Goal: Task Accomplishment & Management: Contribute content

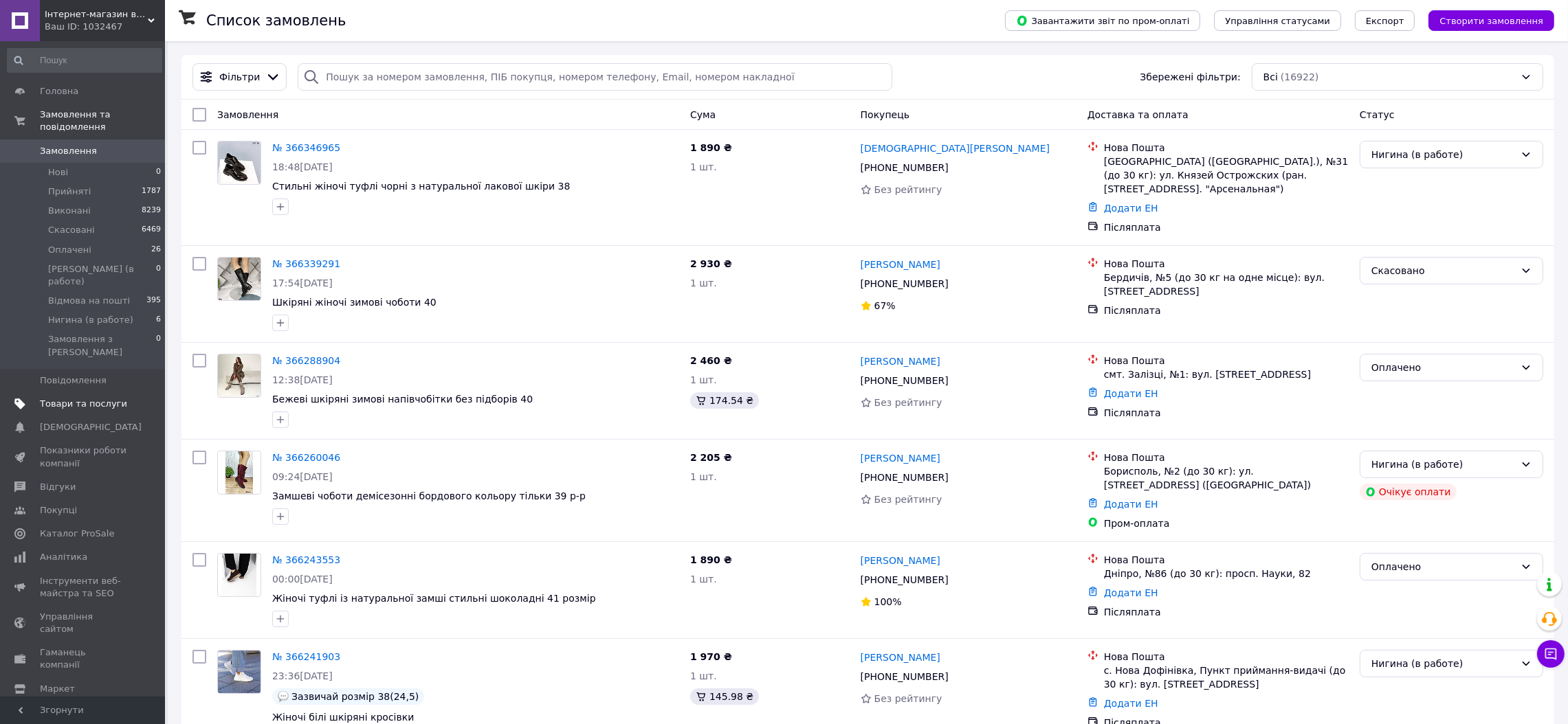
click at [83, 398] on span "Товари та послуги" at bounding box center [84, 405] width 88 height 13
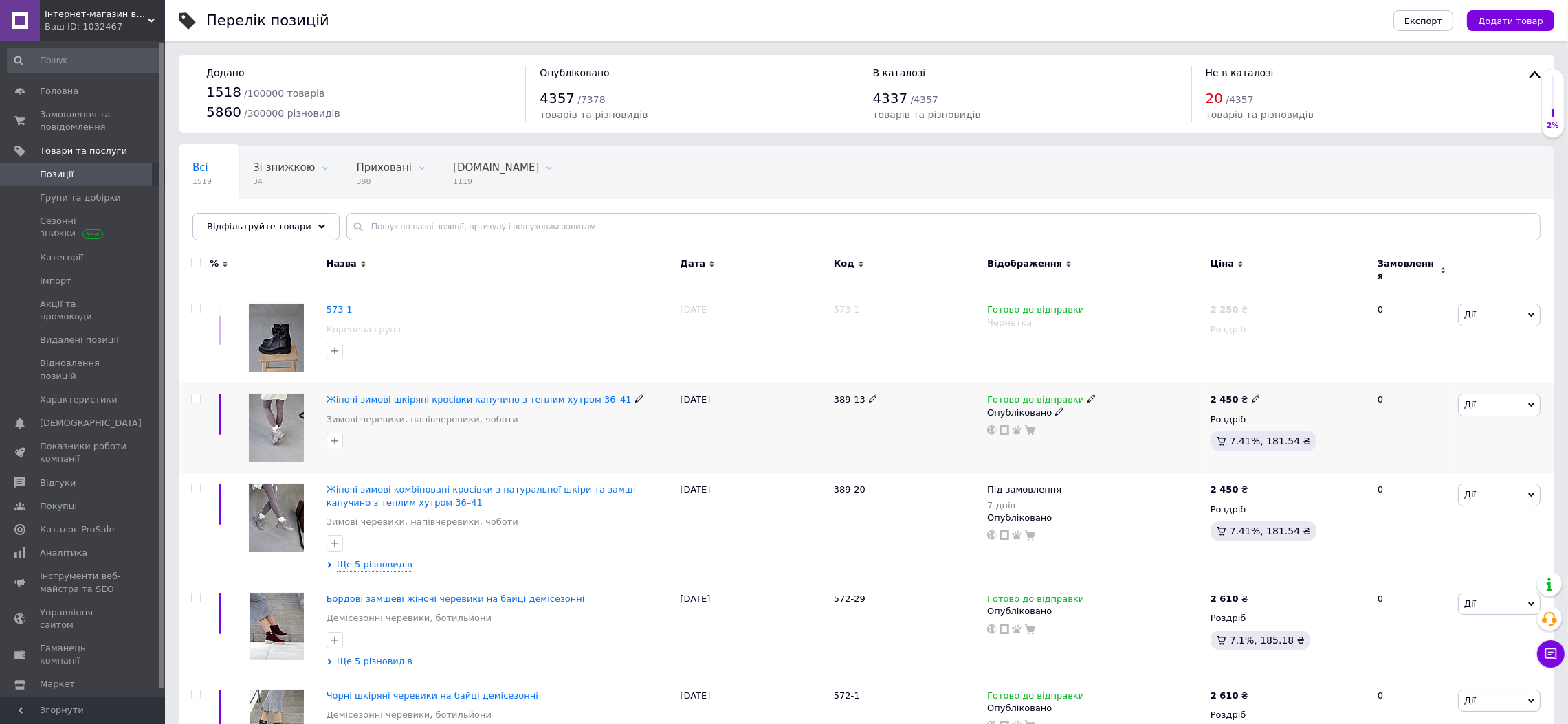
click at [1475, 396] on span "Дії" at bounding box center [1499, 405] width 82 height 22
drag, startPoint x: 1437, startPoint y: 461, endPoint x: 1440, endPoint y: 530, distance: 69.1
click at [1440, 530] on ul "Редагувати Підняти на початок групи Копіювати Знижка Подарунок Супутні Приховат…" at bounding box center [1448, 528] width 183 height 221
click at [1162, 430] on div "Готово до відправки Опубліковано" at bounding box center [1095, 428] width 224 height 90
click at [991, 425] on icon at bounding box center [992, 430] width 10 height 10
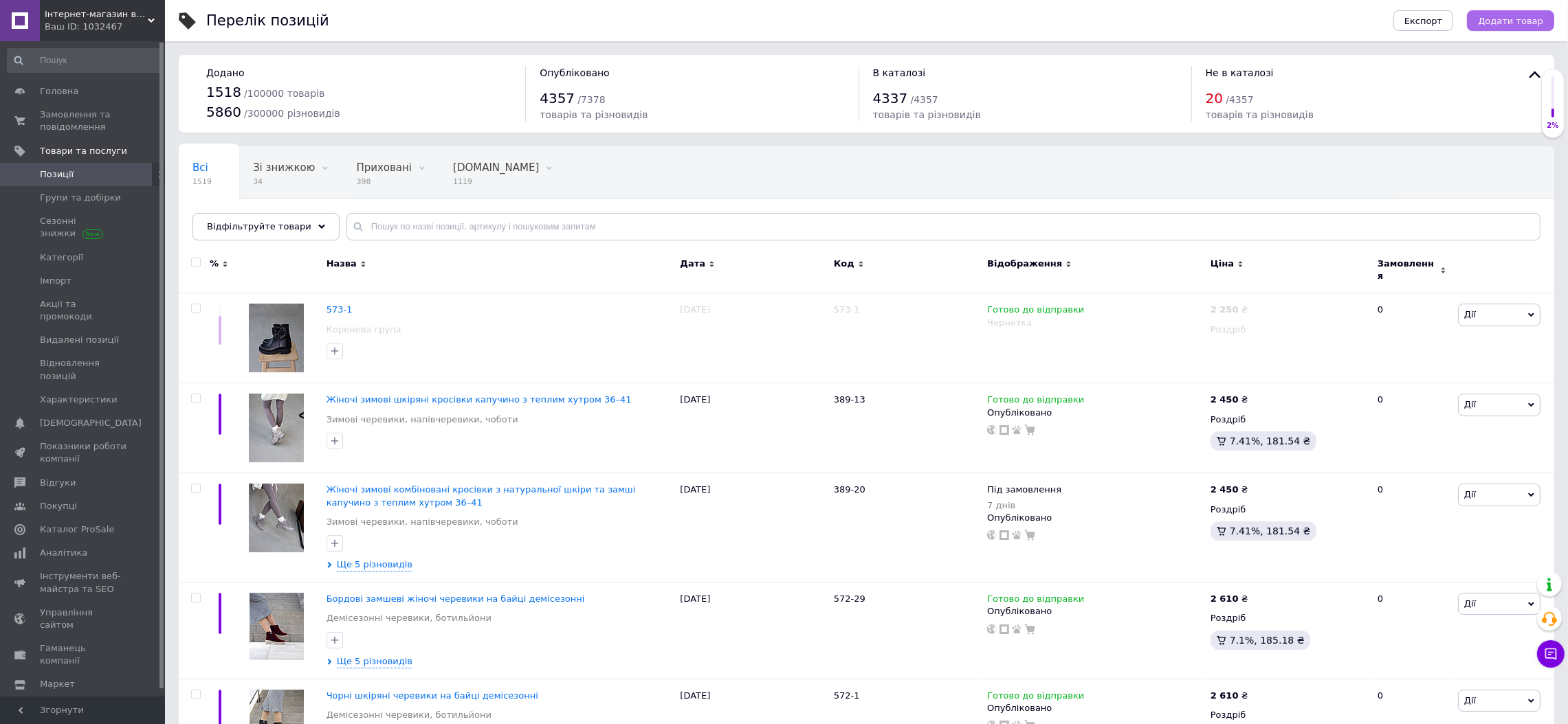
click at [1517, 20] on span "Додати товар" at bounding box center [1510, 21] width 65 height 11
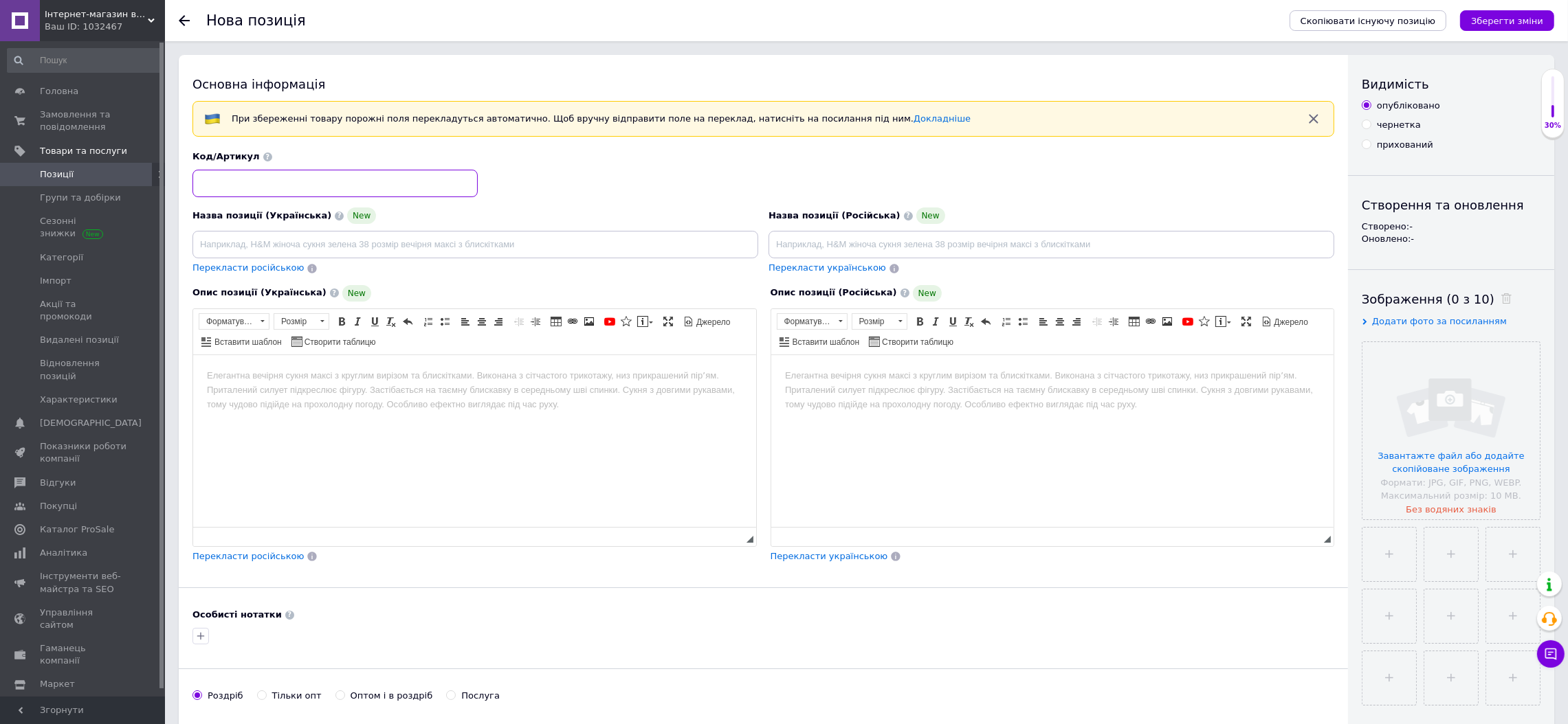
click at [277, 185] on input at bounding box center [335, 183] width 285 height 28
paste input "389-13"
type input "389-13"
click at [339, 396] on html at bounding box center [473, 375] width 563 height 42
click at [875, 396] on html at bounding box center [1052, 375] width 563 height 42
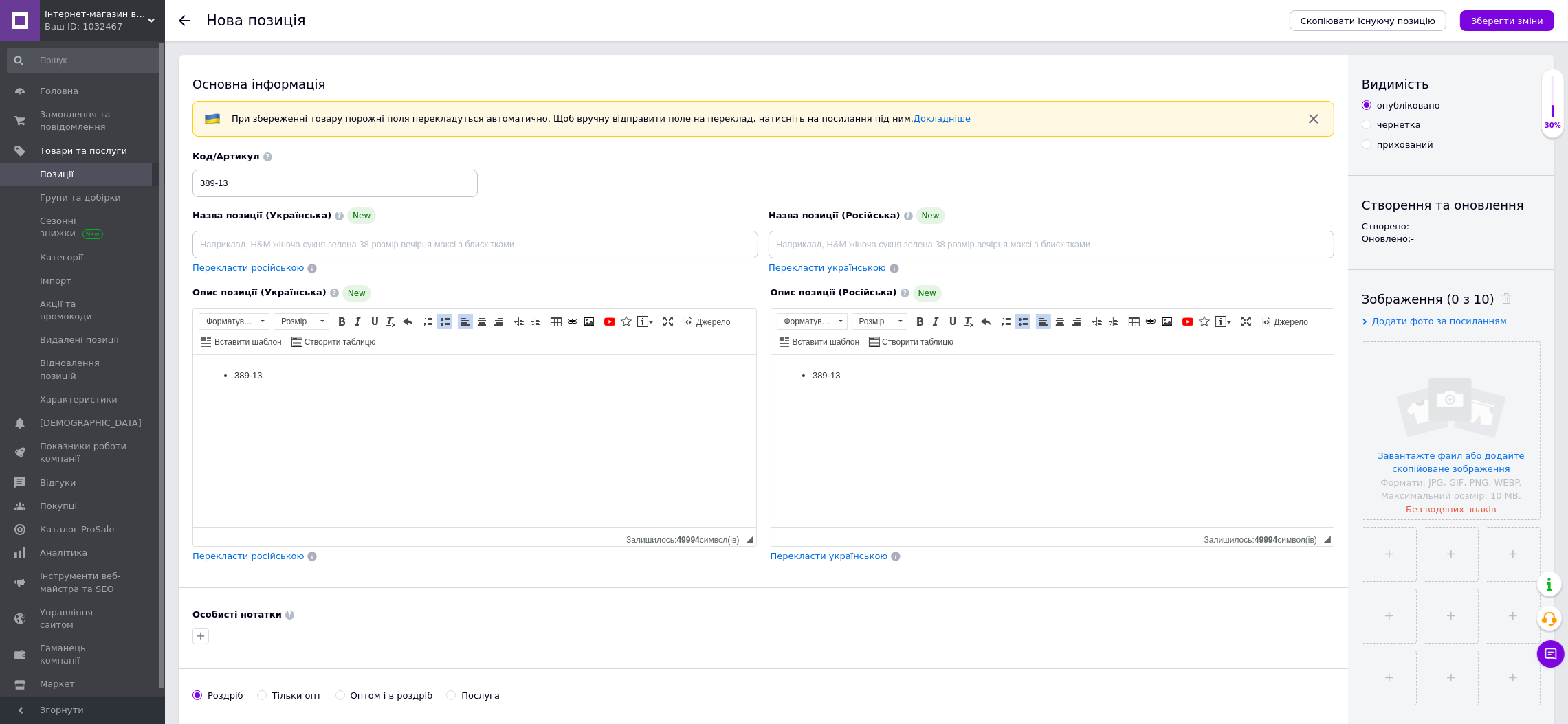
click at [788, 245] on input at bounding box center [1051, 244] width 566 height 28
type input "389-13"
click at [1463, 396] on input "file" at bounding box center [1451, 430] width 177 height 177
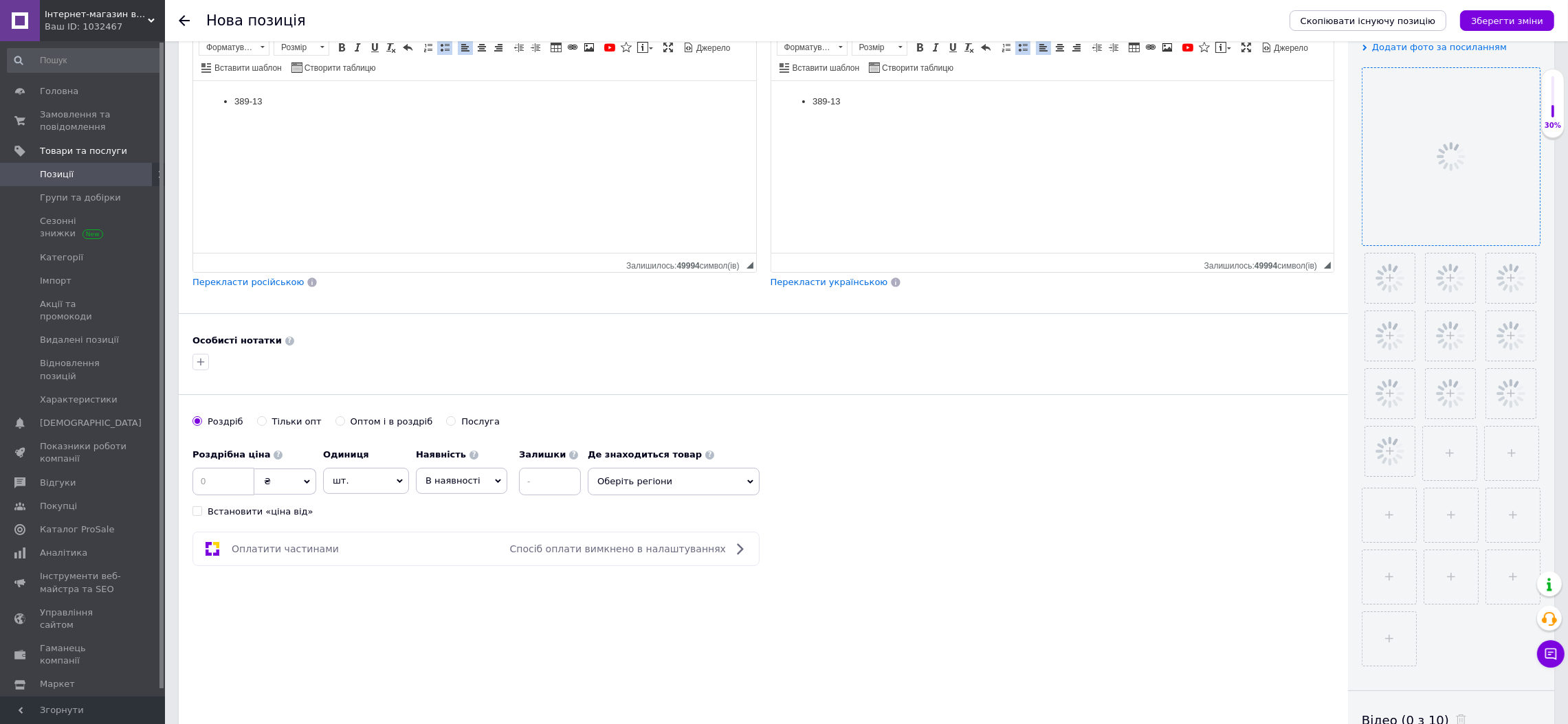
scroll to position [309, 0]
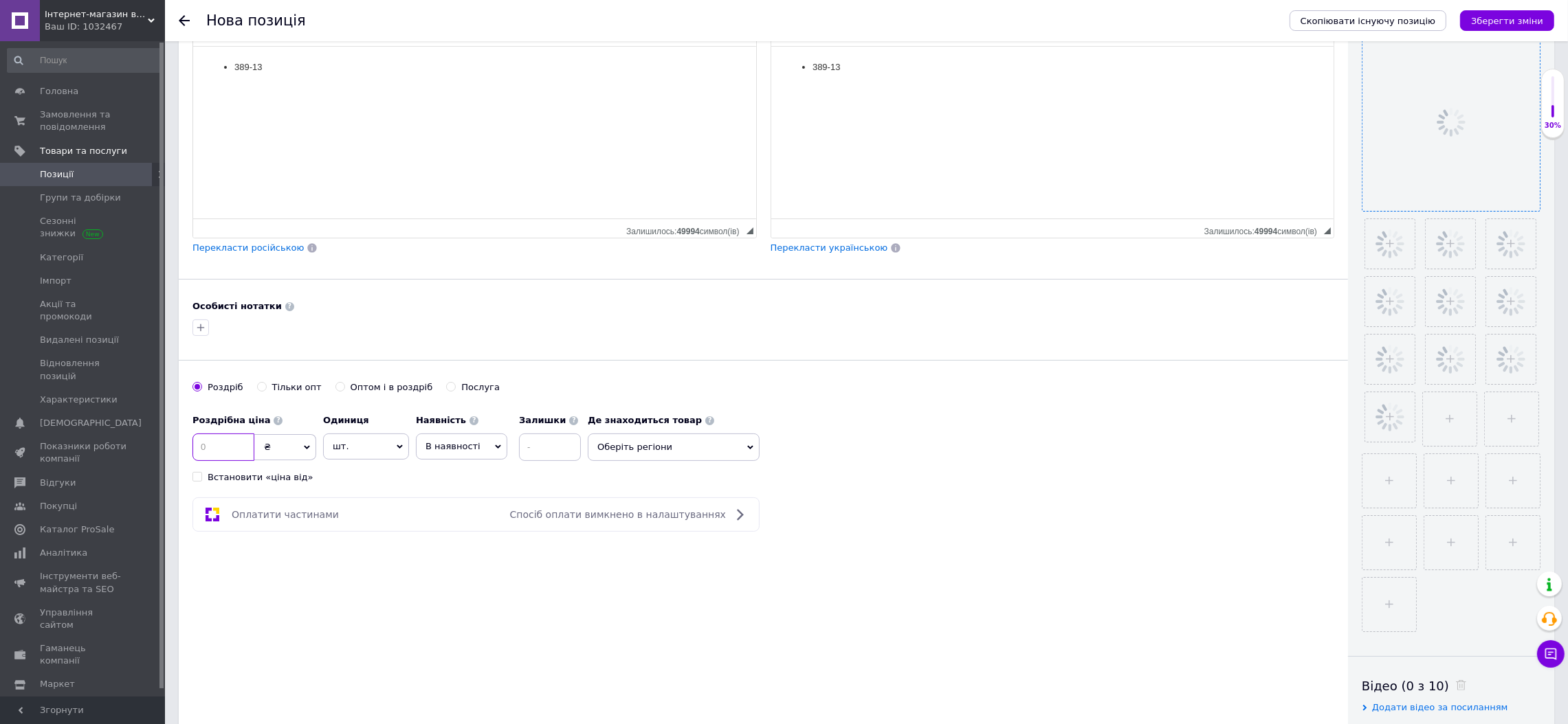
click at [205, 444] on input at bounding box center [223, 447] width 62 height 28
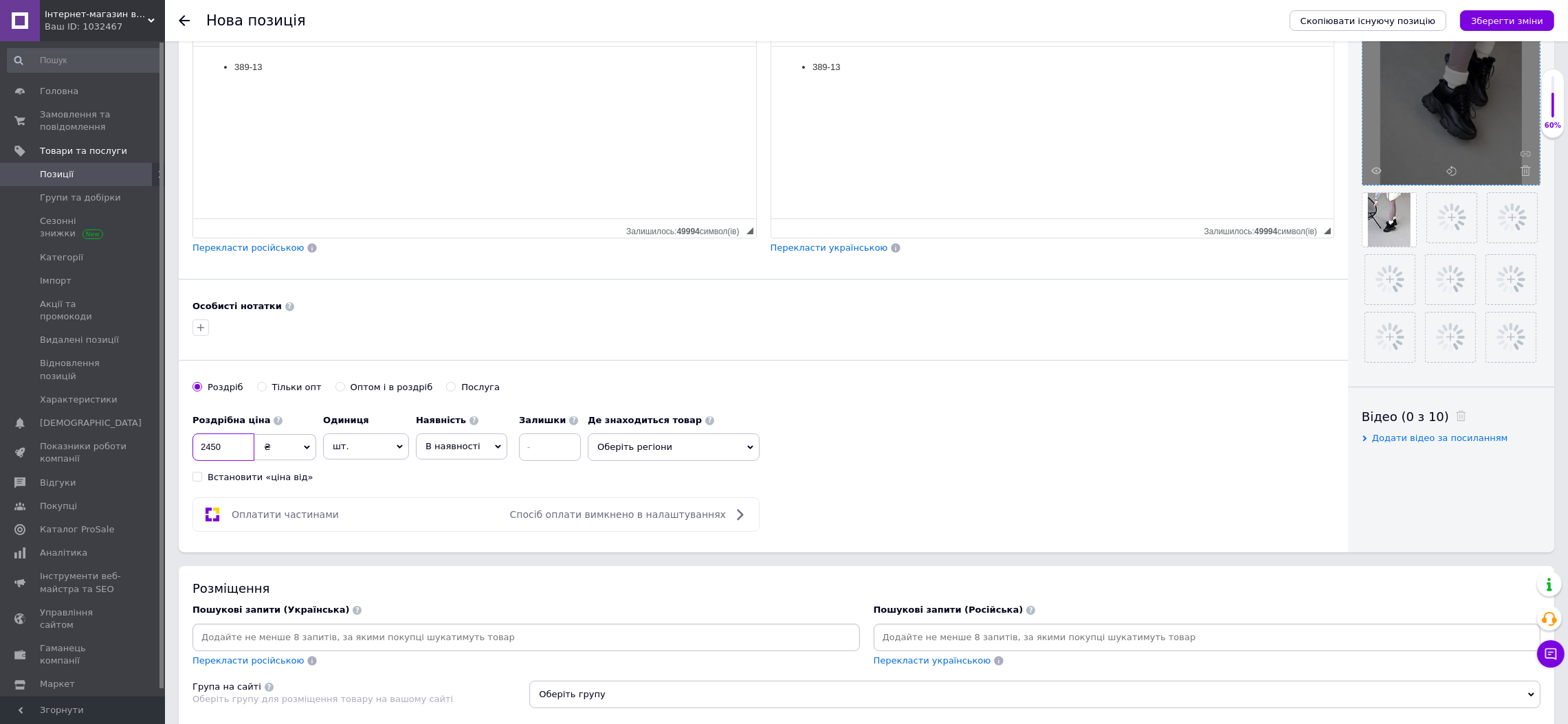
type input "2450"
click at [453, 449] on span "В наявності" at bounding box center [452, 447] width 55 height 11
click at [466, 534] on li "Готово до відправки" at bounding box center [461, 532] width 90 height 31
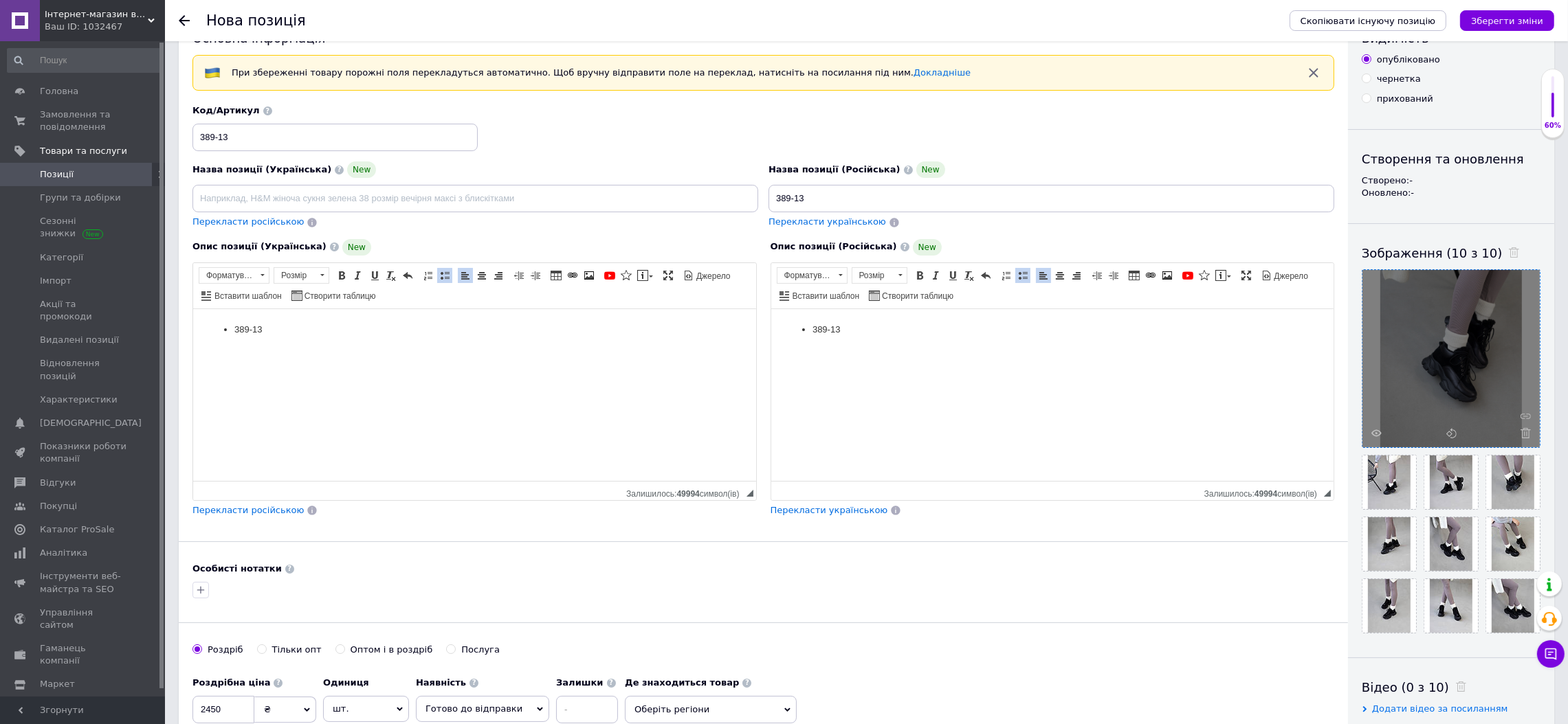
scroll to position [0, 0]
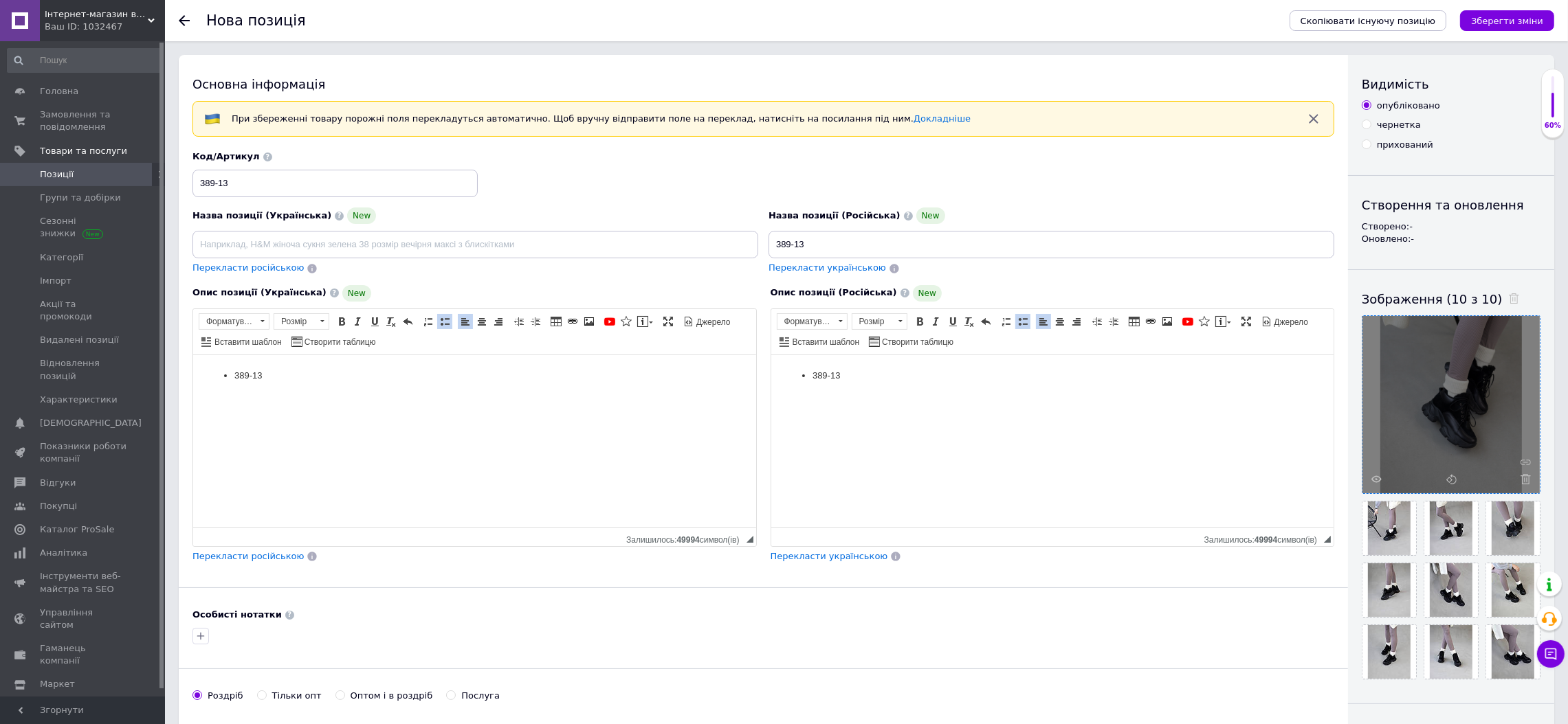
click at [1384, 127] on div "чернетка" at bounding box center [1398, 125] width 44 height 13
click at [1370, 127] on input "чернетка" at bounding box center [1366, 124] width 9 height 9
radio input "true"
click at [1514, 22] on icon "Зберегти зміни" at bounding box center [1506, 21] width 72 height 11
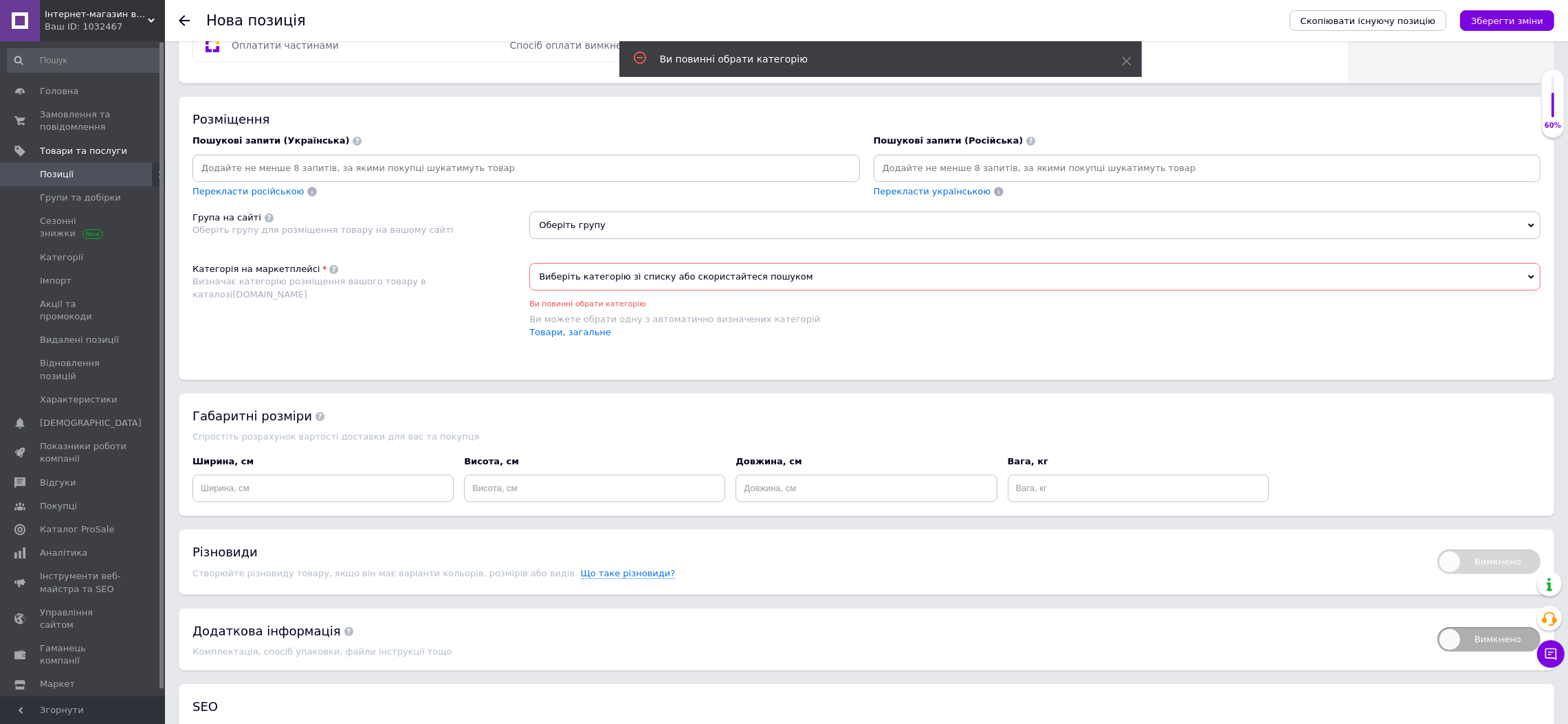
scroll to position [780, 0]
click at [599, 288] on span "Виберіть категорію зі списку або скористайтеся пошуком" at bounding box center [1035, 274] width 1011 height 28
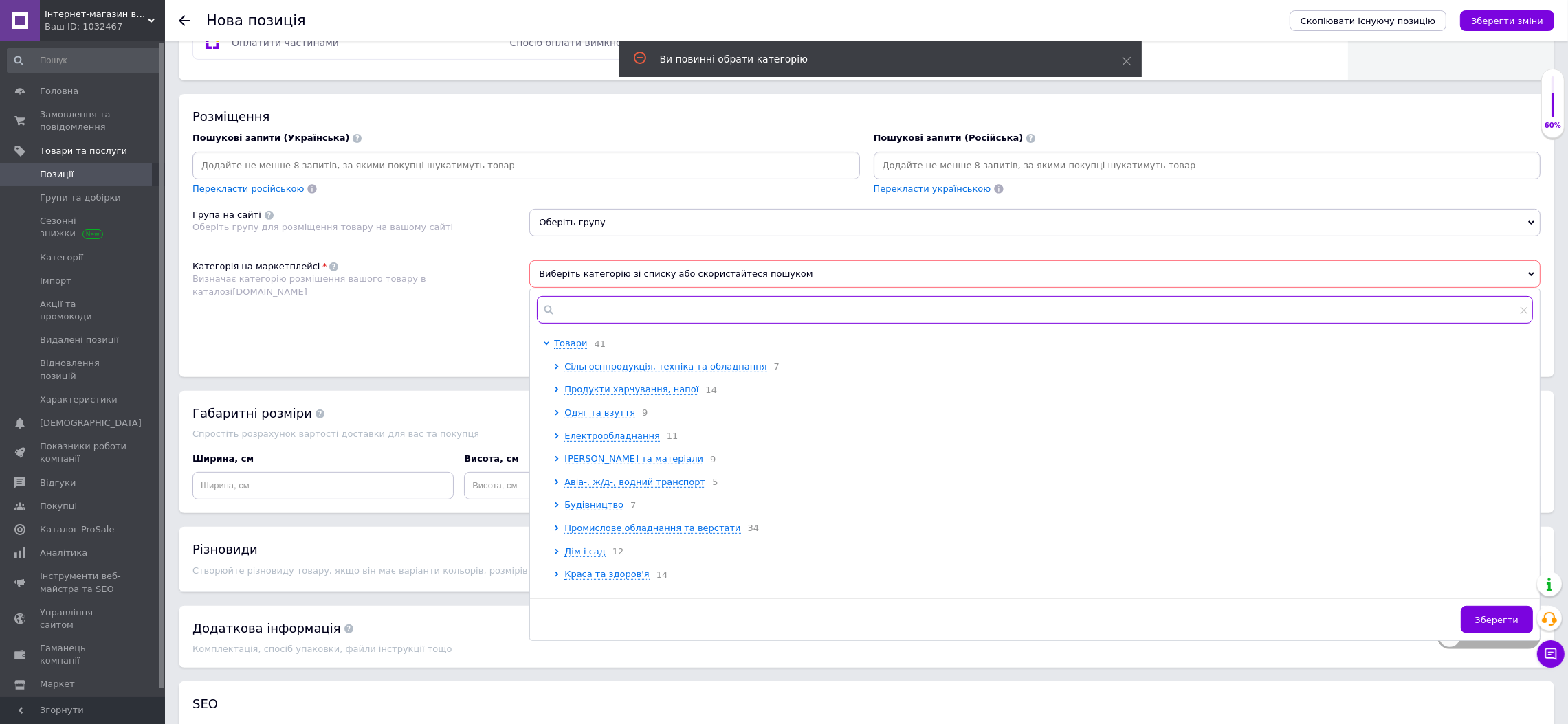
click at [620, 324] on input "text" at bounding box center [1035, 310] width 996 height 28
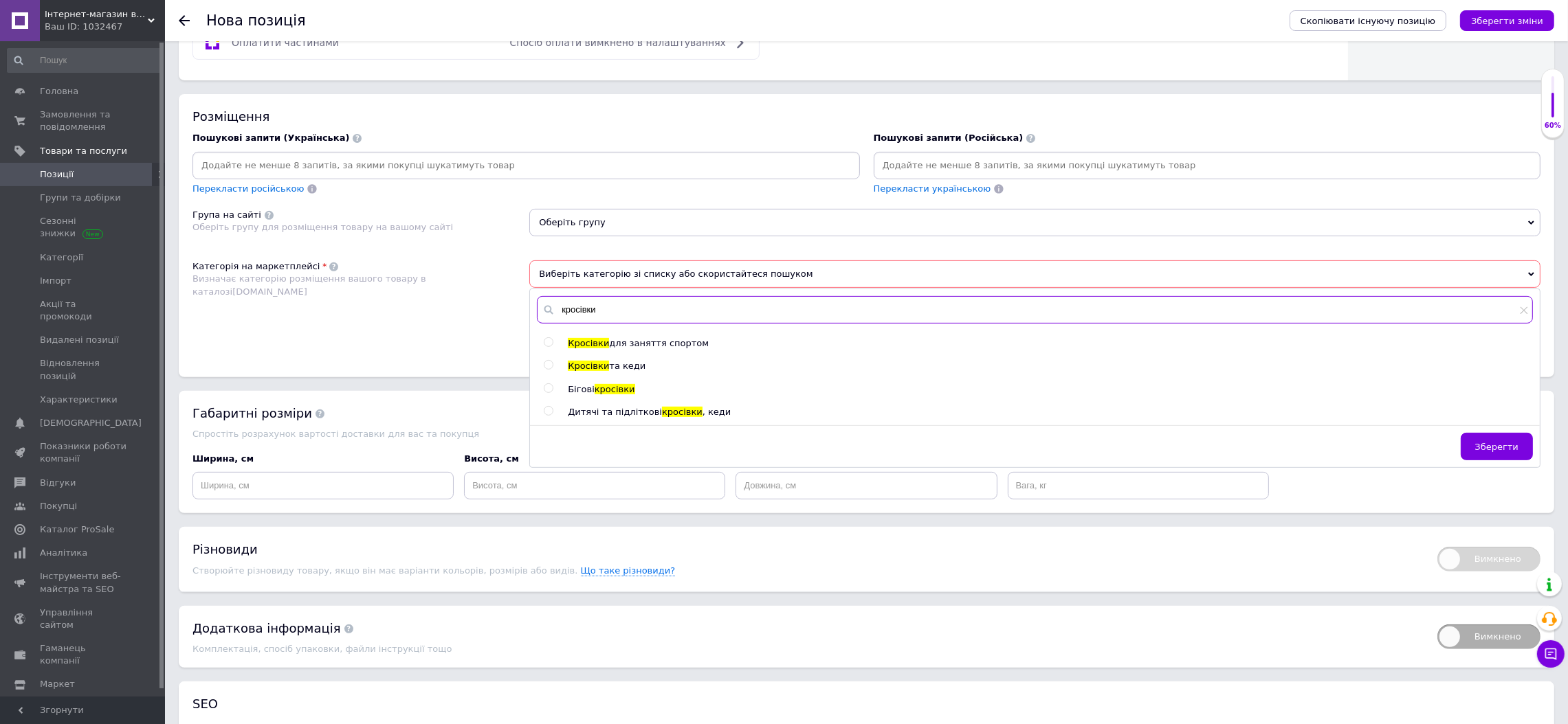
type input "кросівки"
click at [626, 371] on span "та кеди" at bounding box center [626, 366] width 37 height 11
radio input "true"
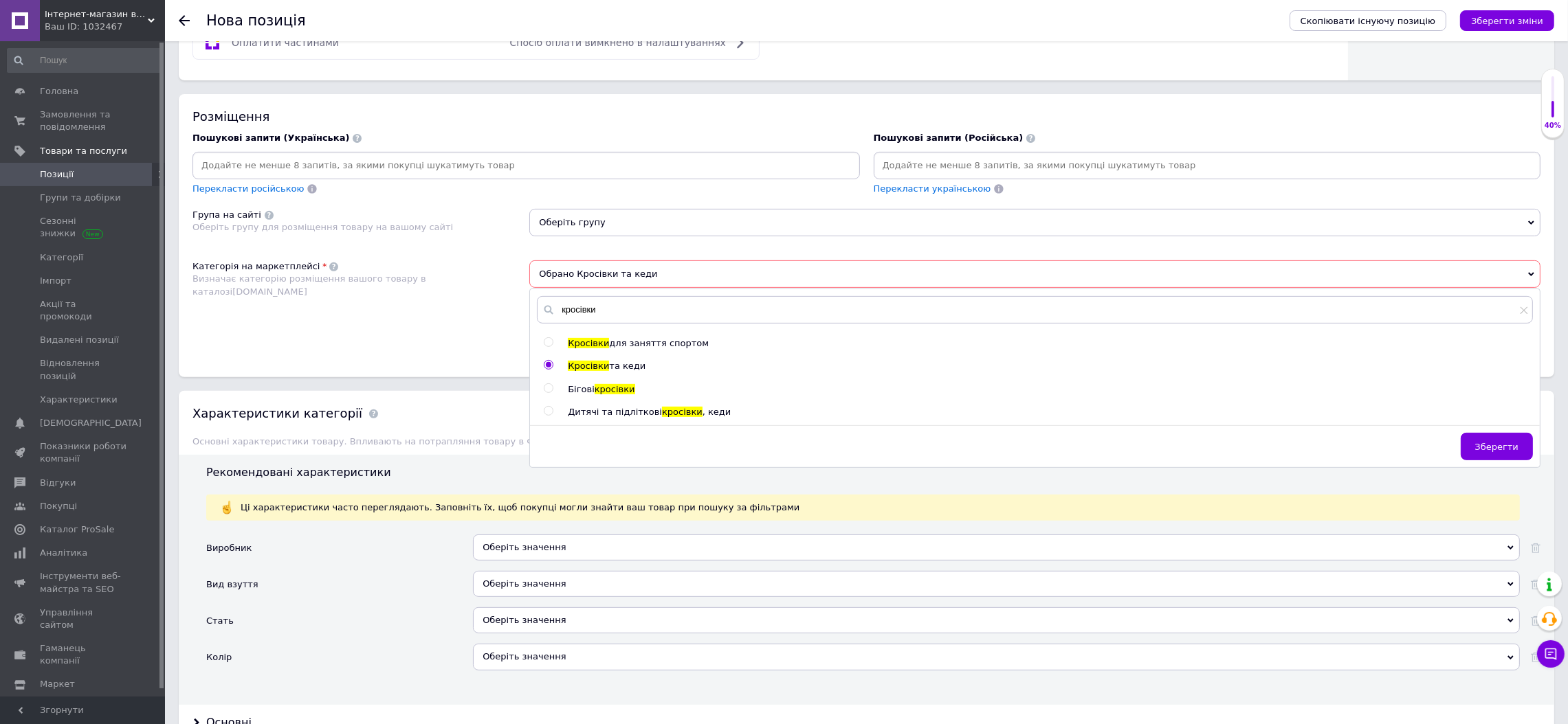
click at [371, 350] on div "Категорія на маркетплейсі Визначає категорію розміщення вашого товару в каталоз…" at bounding box center [361, 305] width 337 height 89
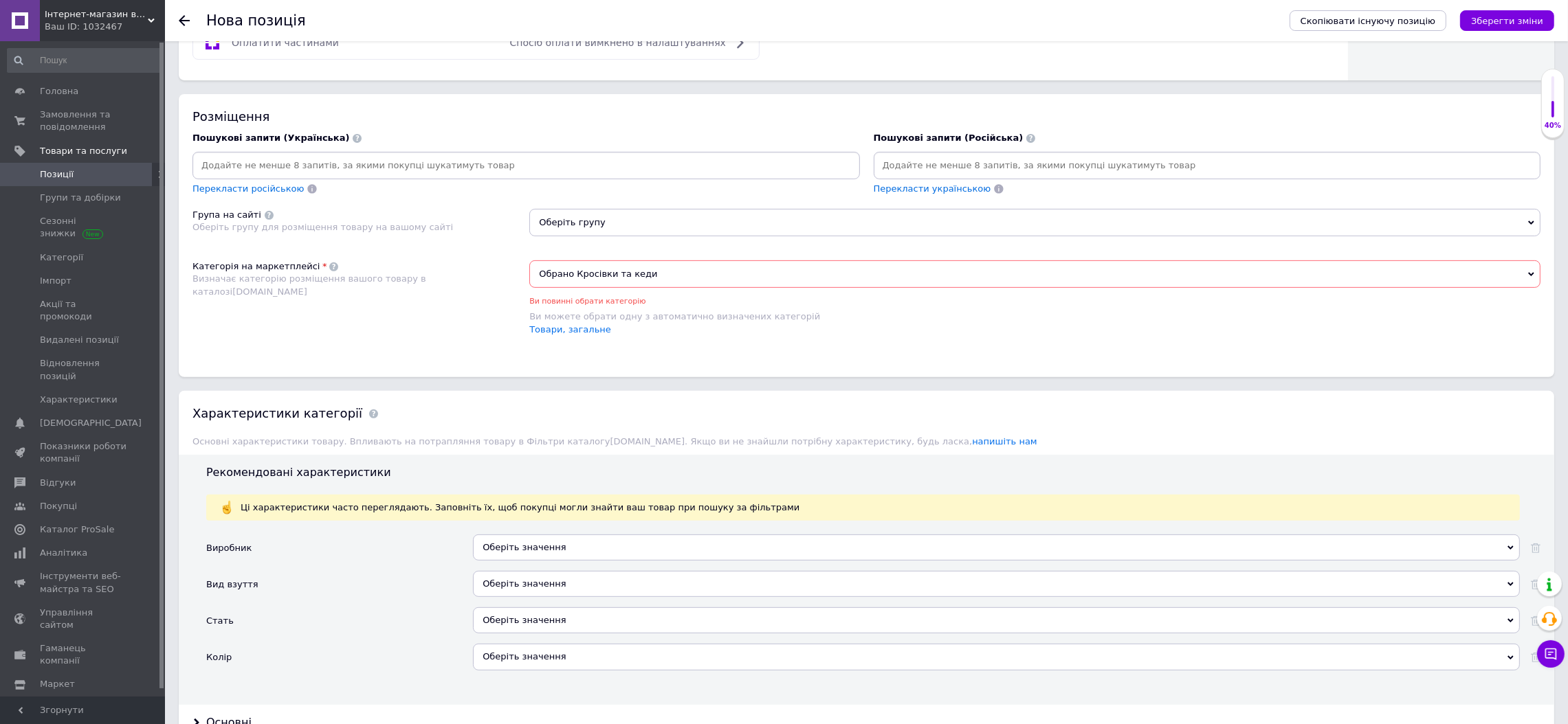
click at [599, 236] on span "Оберіть групу" at bounding box center [1035, 222] width 1011 height 28
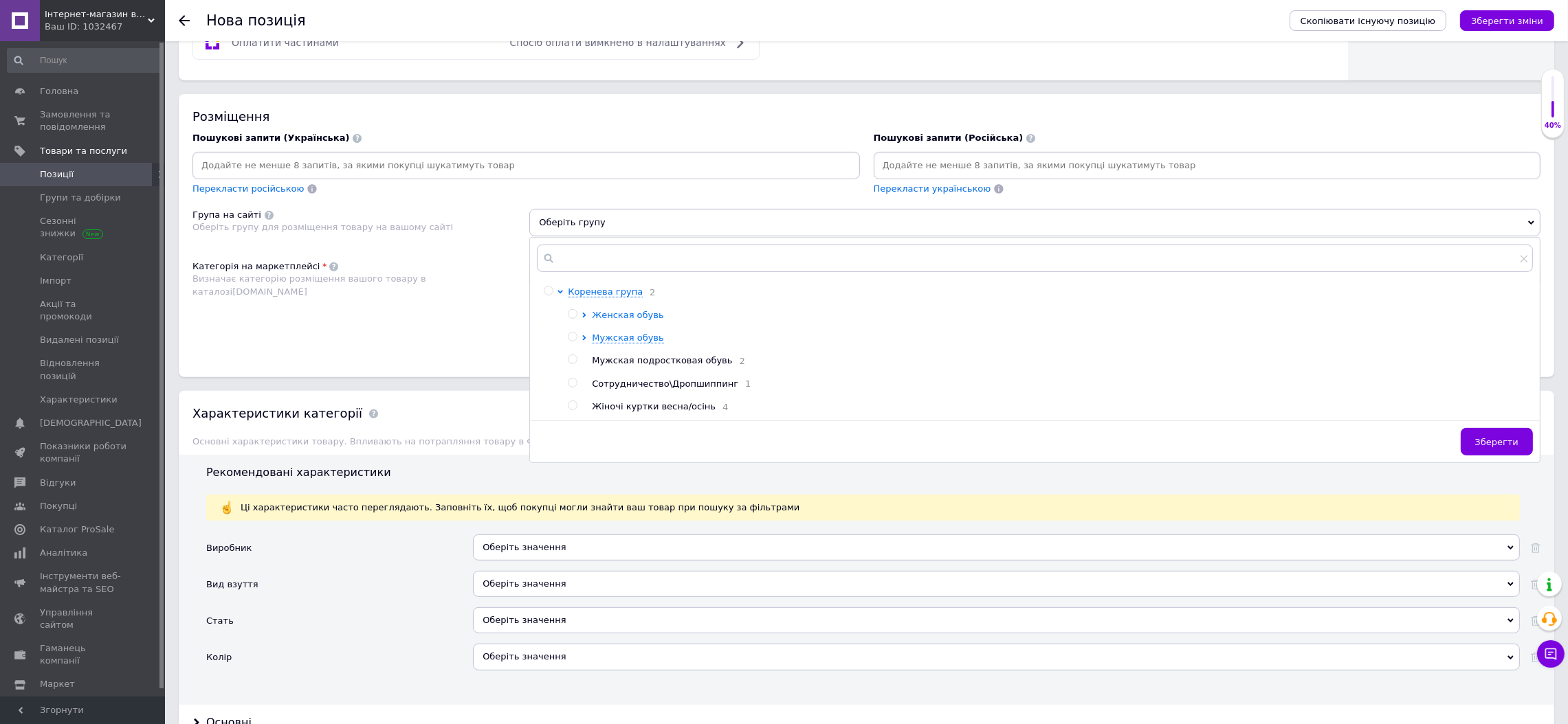
click at [616, 320] on span "Женская обувь" at bounding box center [627, 315] width 72 height 11
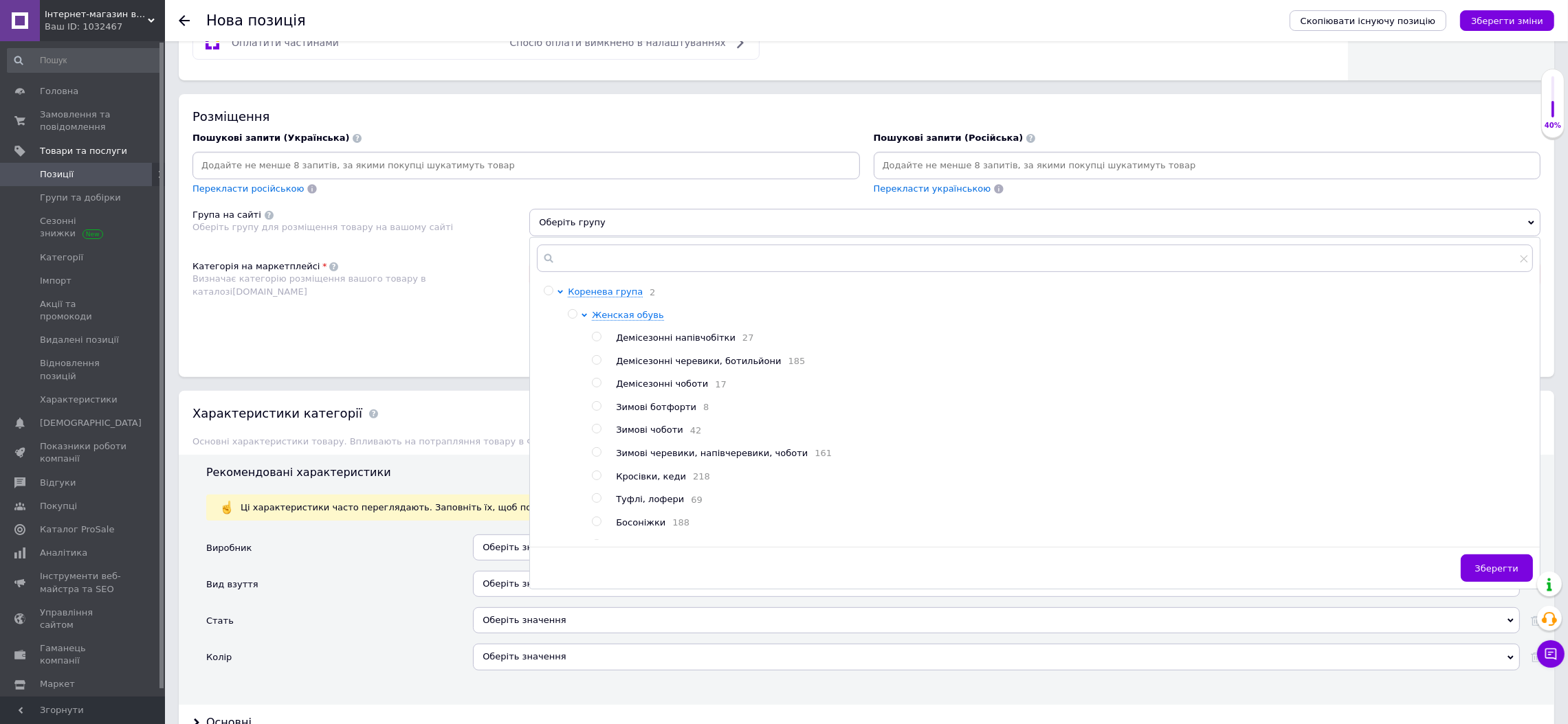
click at [652, 389] on span "Демісезонні чоботи" at bounding box center [661, 384] width 92 height 11
click at [660, 458] on span "Зимові черевики, напівчеревики, чоботи" at bounding box center [712, 454] width 192 height 11
radio input "false"
radio input "true"
click at [1503, 574] on span "Зберегти" at bounding box center [1496, 569] width 43 height 11
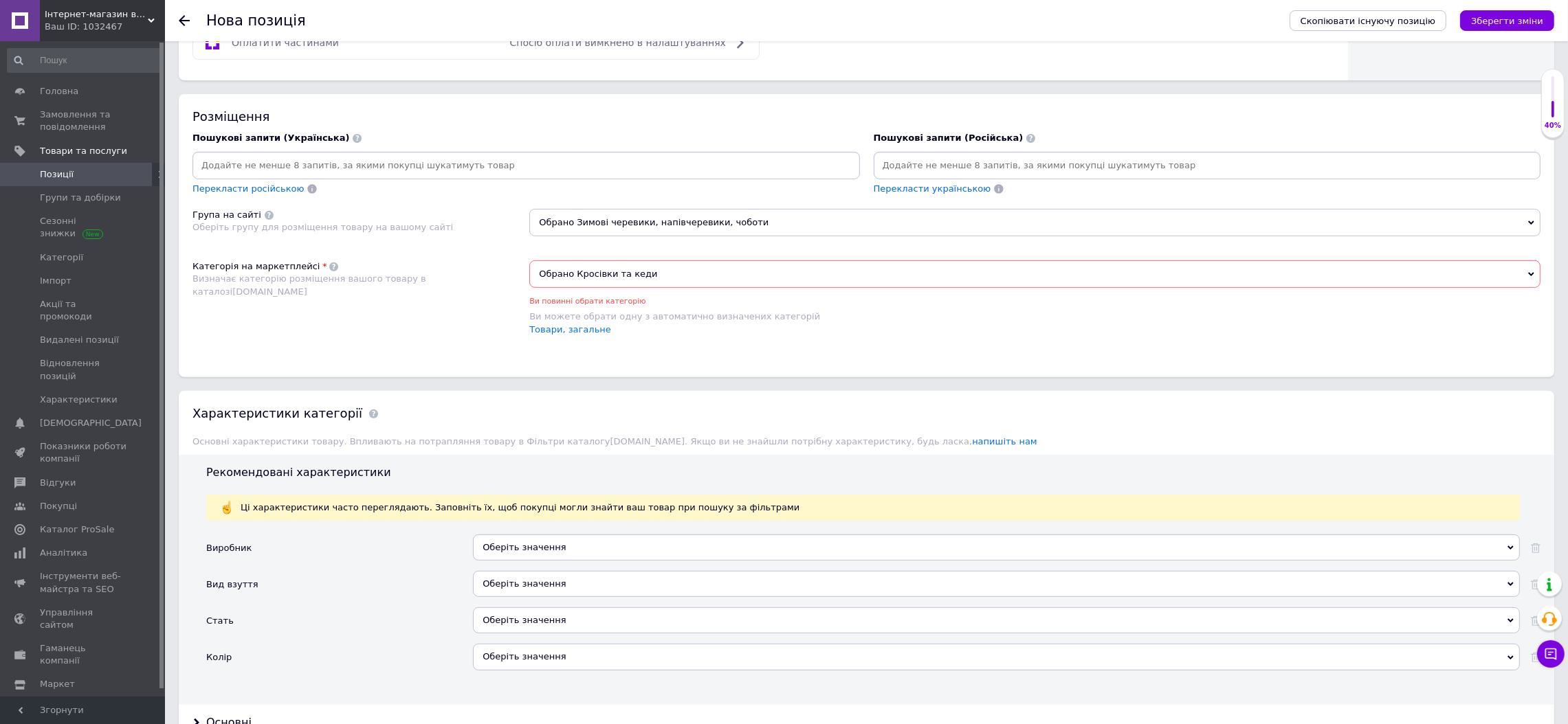
click at [1494, 8] on div "Скопіювати існуючу позицію Зберегти зміни" at bounding box center [1414, 21] width 278 height 41
click at [1500, 28] on button "Зберегти зміни" at bounding box center [1506, 21] width 94 height 21
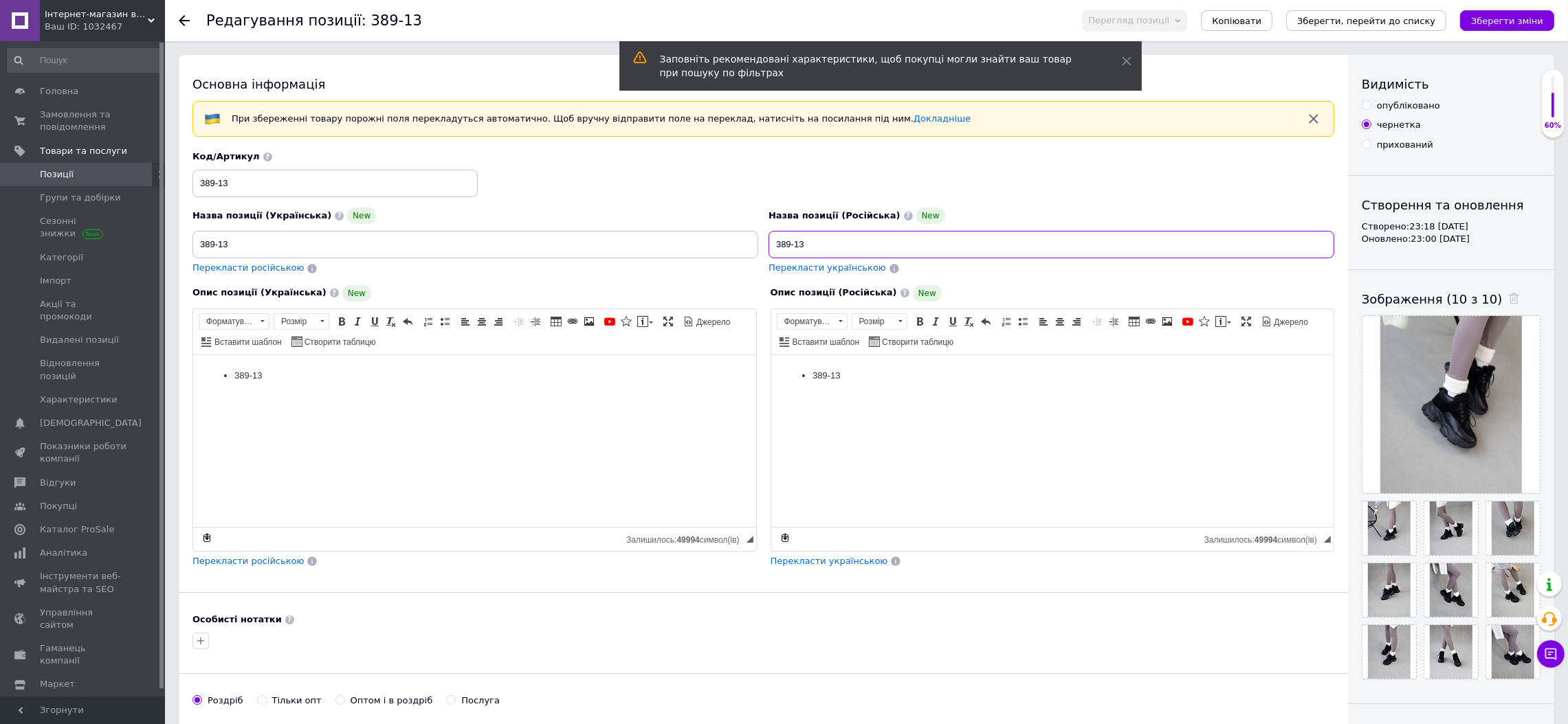
click at [814, 245] on input "389-13" at bounding box center [1051, 244] width 566 height 28
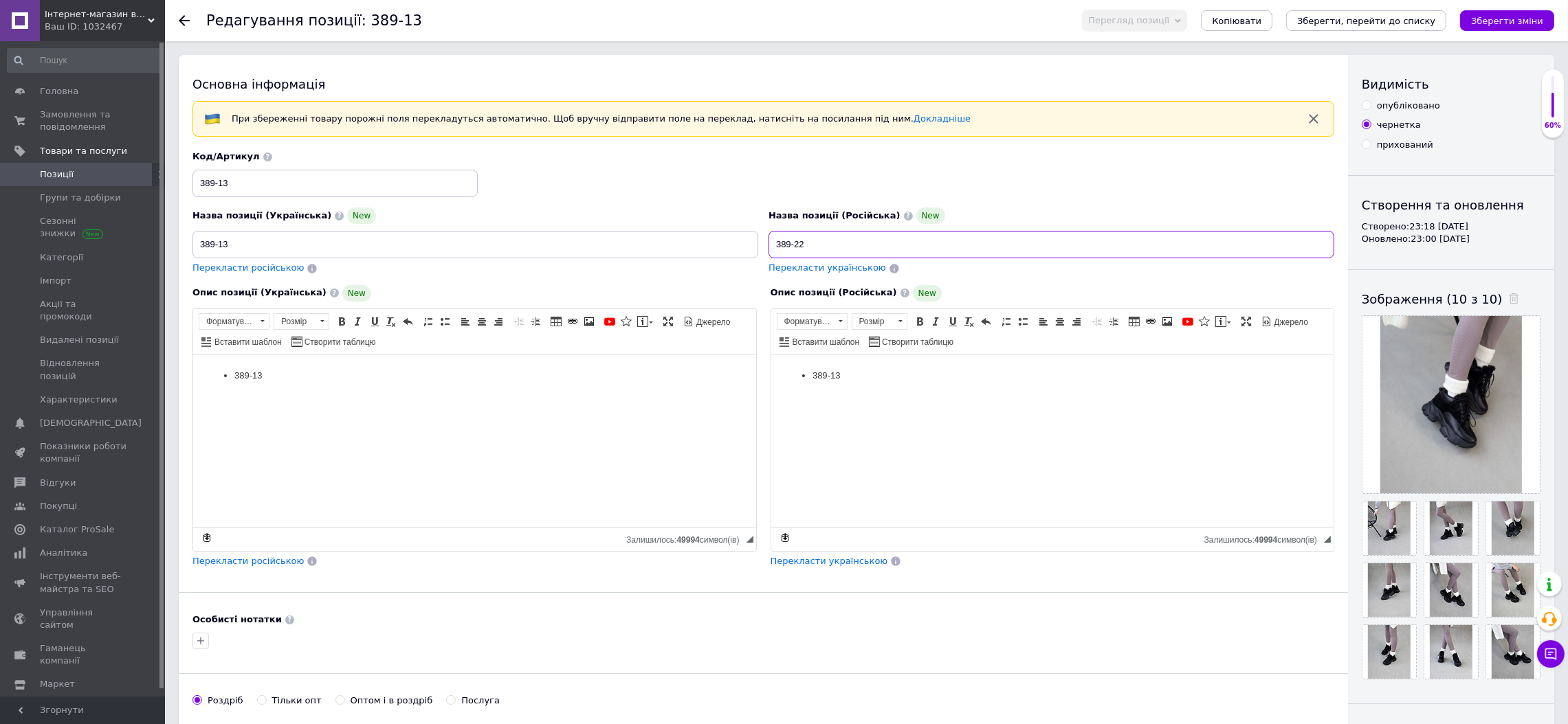
drag, startPoint x: 814, startPoint y: 245, endPoint x: 480, endPoint y: 311, distance: 340.5
click at [592, 288] on div "Назва позиції (Українська) New 389-13 Перекласти російською Код/Артикул 389-13 …" at bounding box center [763, 359] width 1141 height 417
type input "389-22"
drag, startPoint x: 237, startPoint y: 247, endPoint x: 147, endPoint y: 242, distance: 90.1
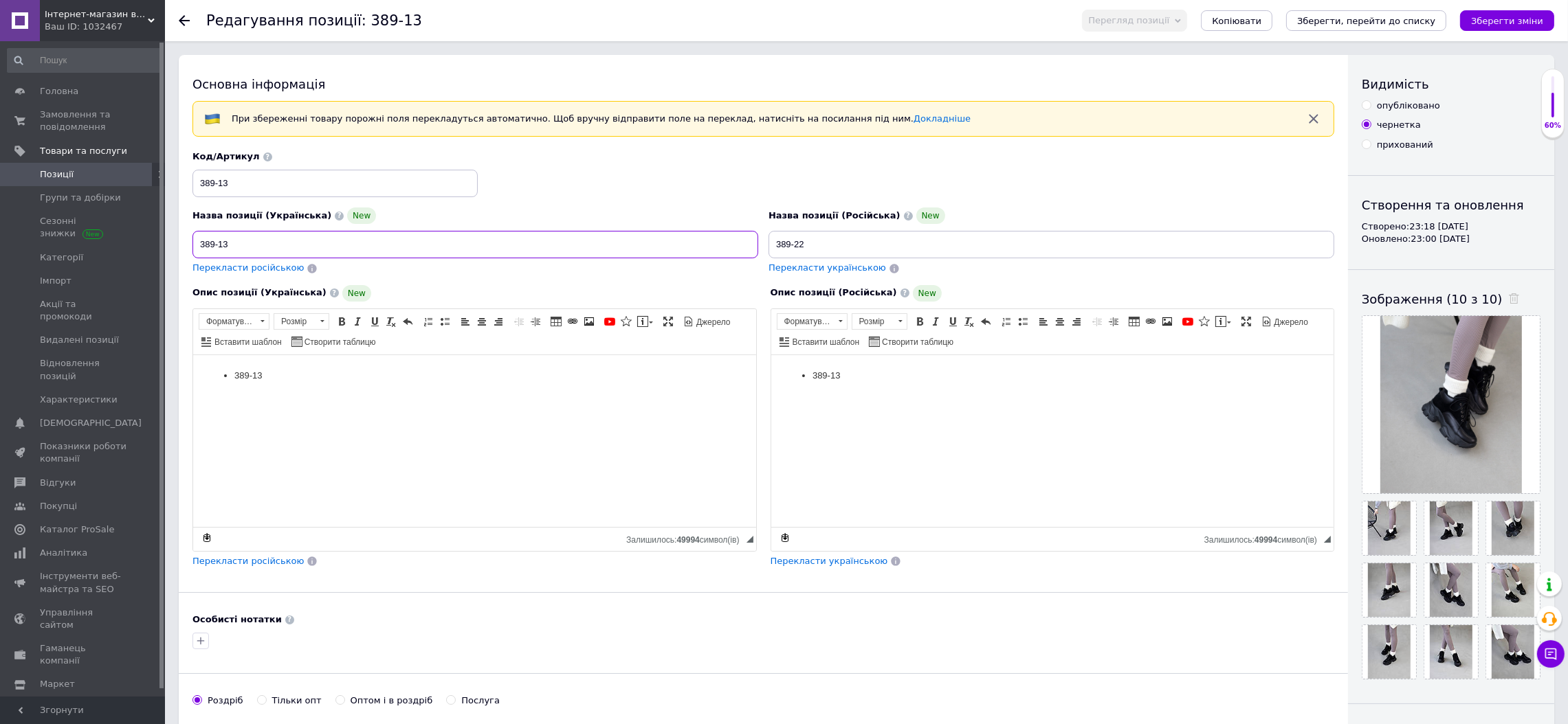
paste input "22"
type input "389-22"
drag, startPoint x: 292, startPoint y: 184, endPoint x: 141, endPoint y: 172, distance: 151.5
paste input "22"
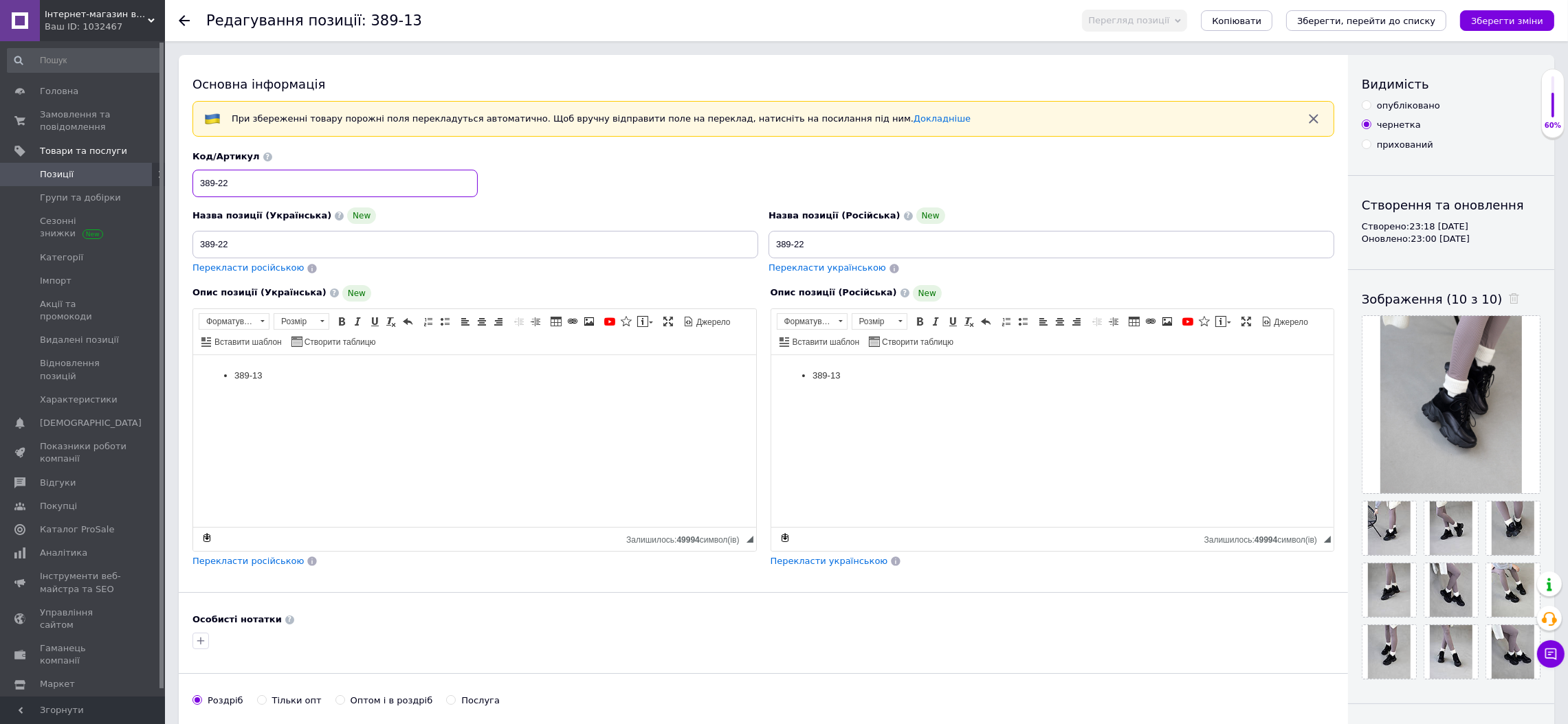
type input "389-22"
click at [294, 396] on html "389-13" at bounding box center [473, 375] width 563 height 42
drag, startPoint x: 289, startPoint y: 380, endPoint x: 198, endPoint y: 375, distance: 91.1
click at [198, 375] on html "389-13" at bounding box center [473, 375] width 563 height 42
drag, startPoint x: 866, startPoint y: 375, endPoint x: 1333, endPoint y: 399, distance: 467.6
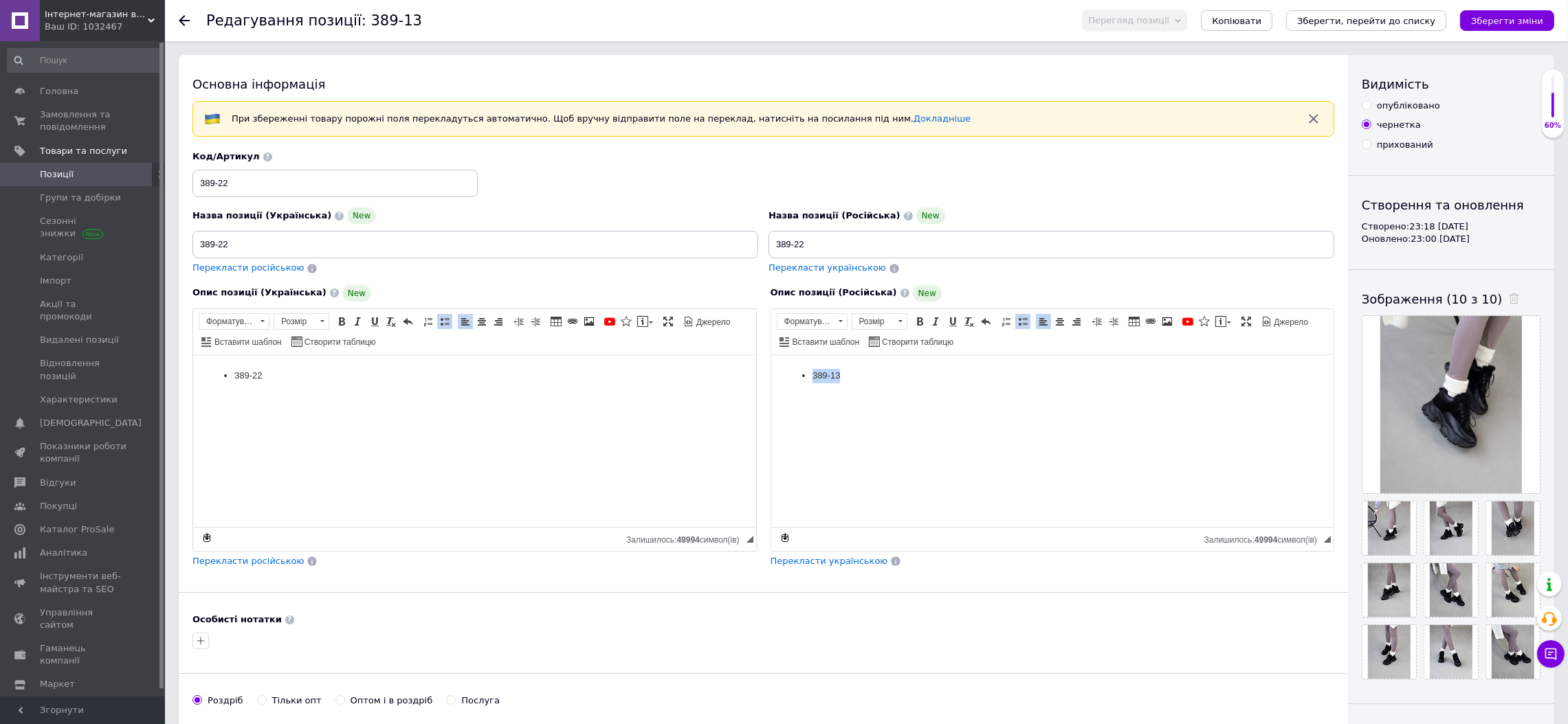
click at [771, 377] on html "389-13" at bounding box center [1052, 375] width 563 height 42
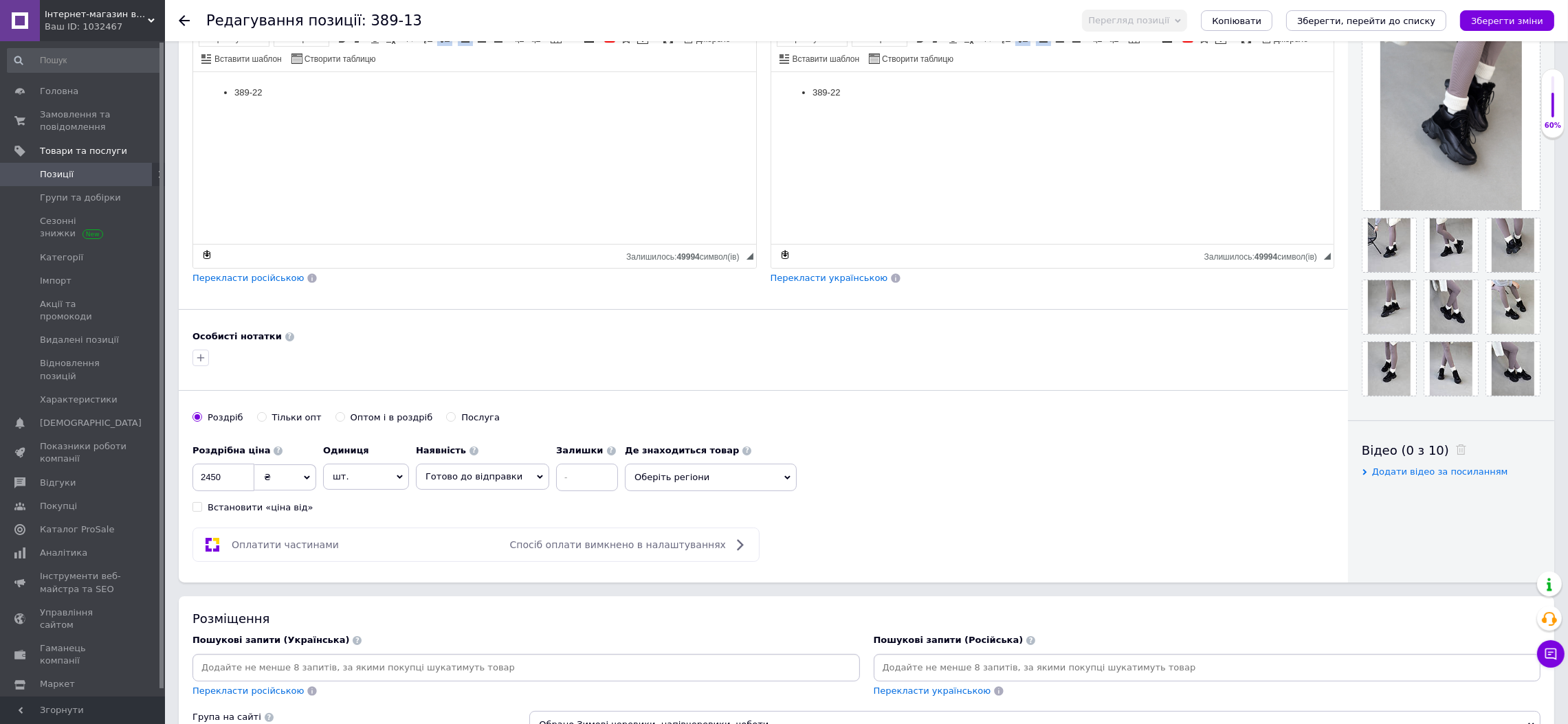
scroll to position [309, 0]
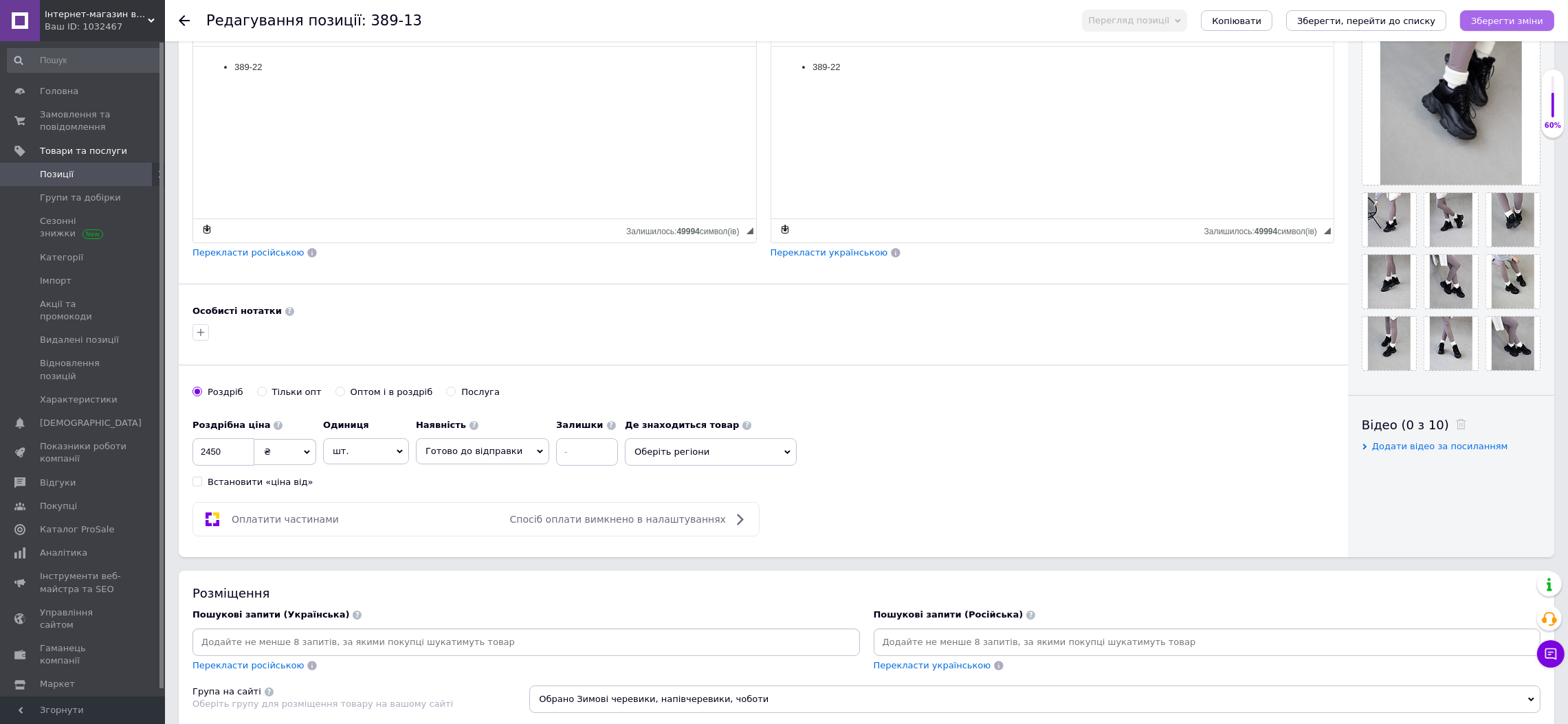
click at [1530, 20] on icon "Зберегти зміни" at bounding box center [1506, 21] width 72 height 11
